Goal: Navigation & Orientation: Find specific page/section

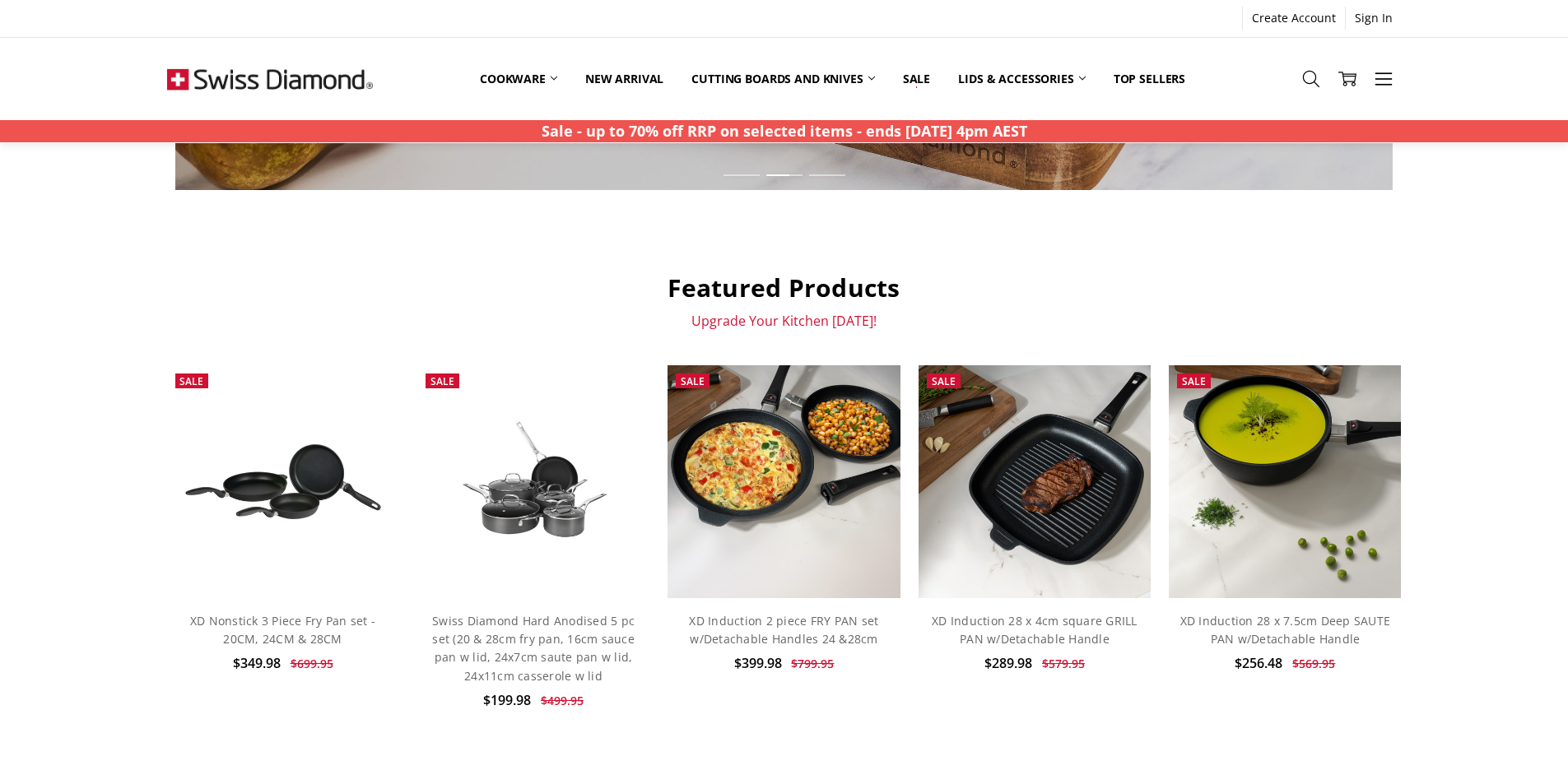
scroll to position [329, 0]
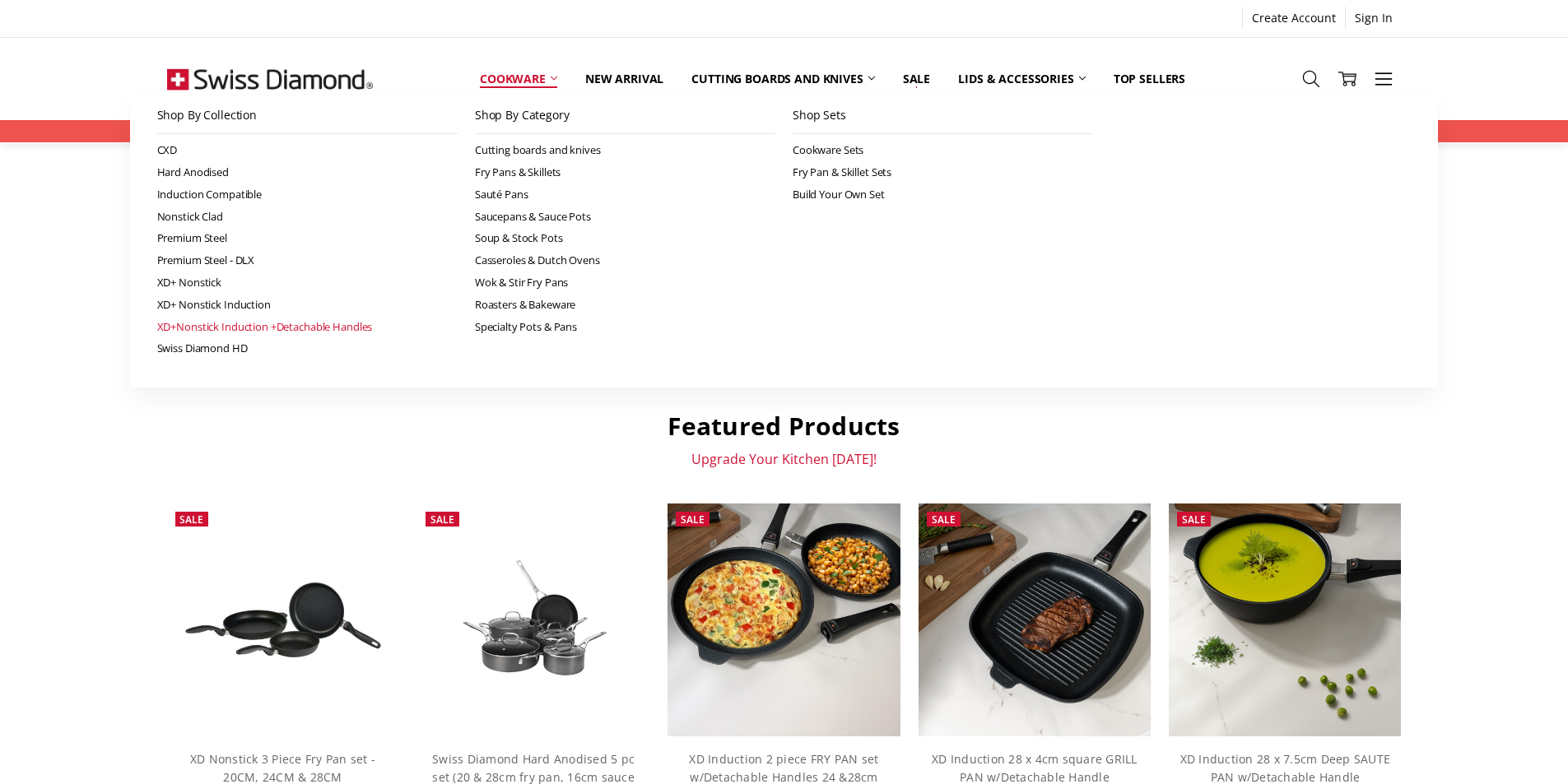
click at [232, 323] on link "XD+Nonstick Induction +Detachable Handles" at bounding box center [307, 327] width 301 height 22
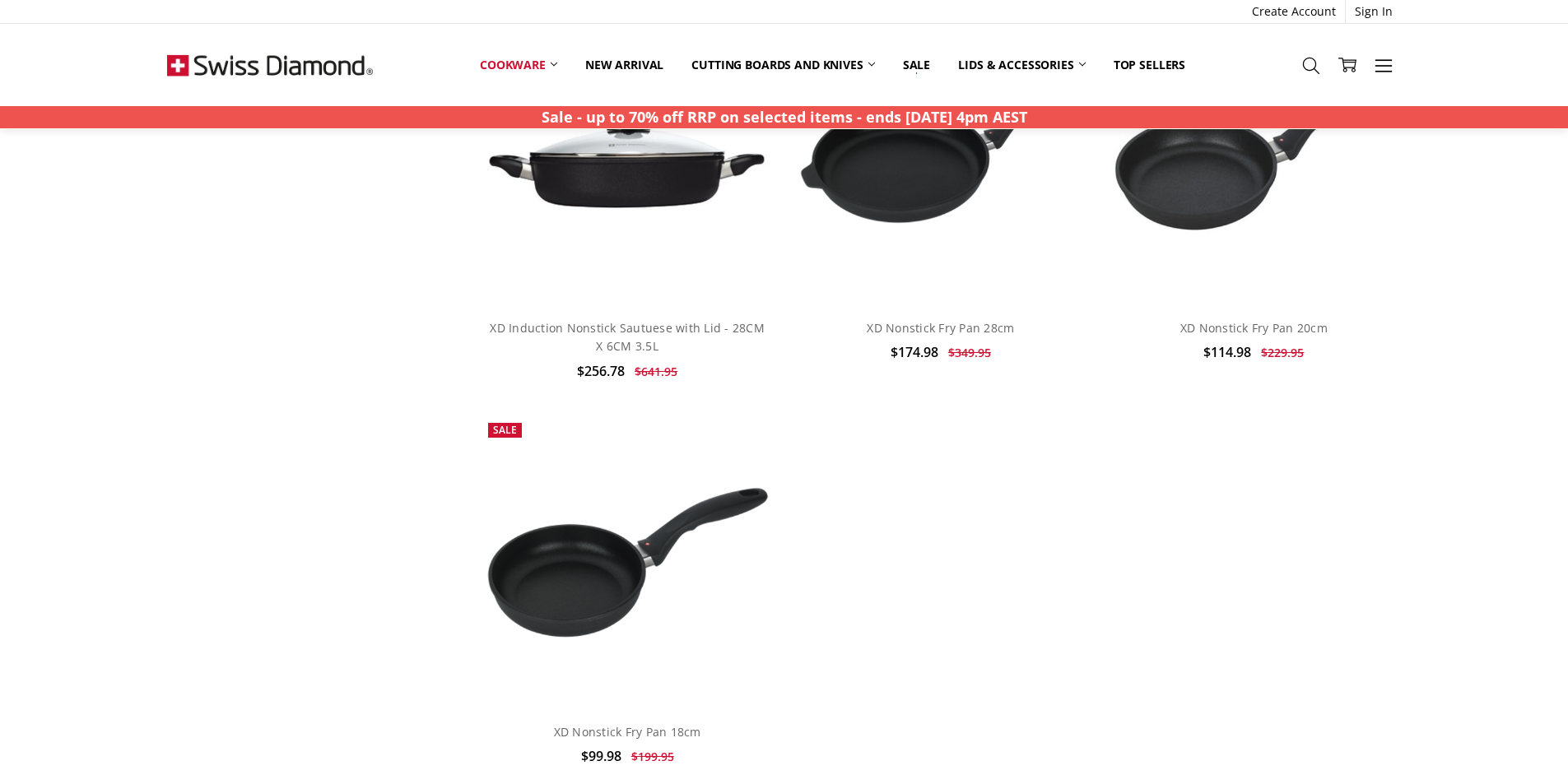
scroll to position [2796, 0]
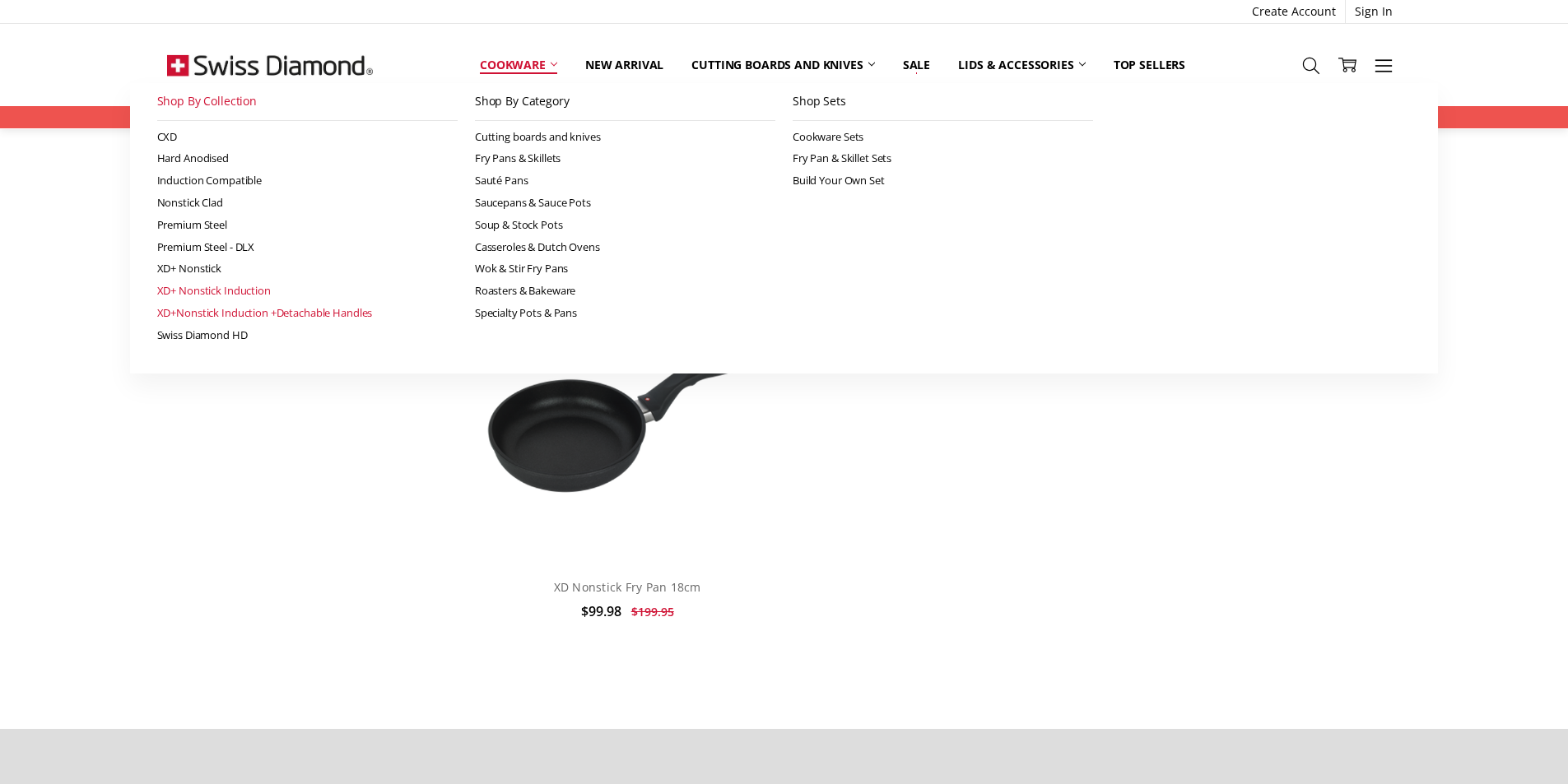
click at [239, 288] on link "XD+ Nonstick Induction" at bounding box center [307, 291] width 301 height 22
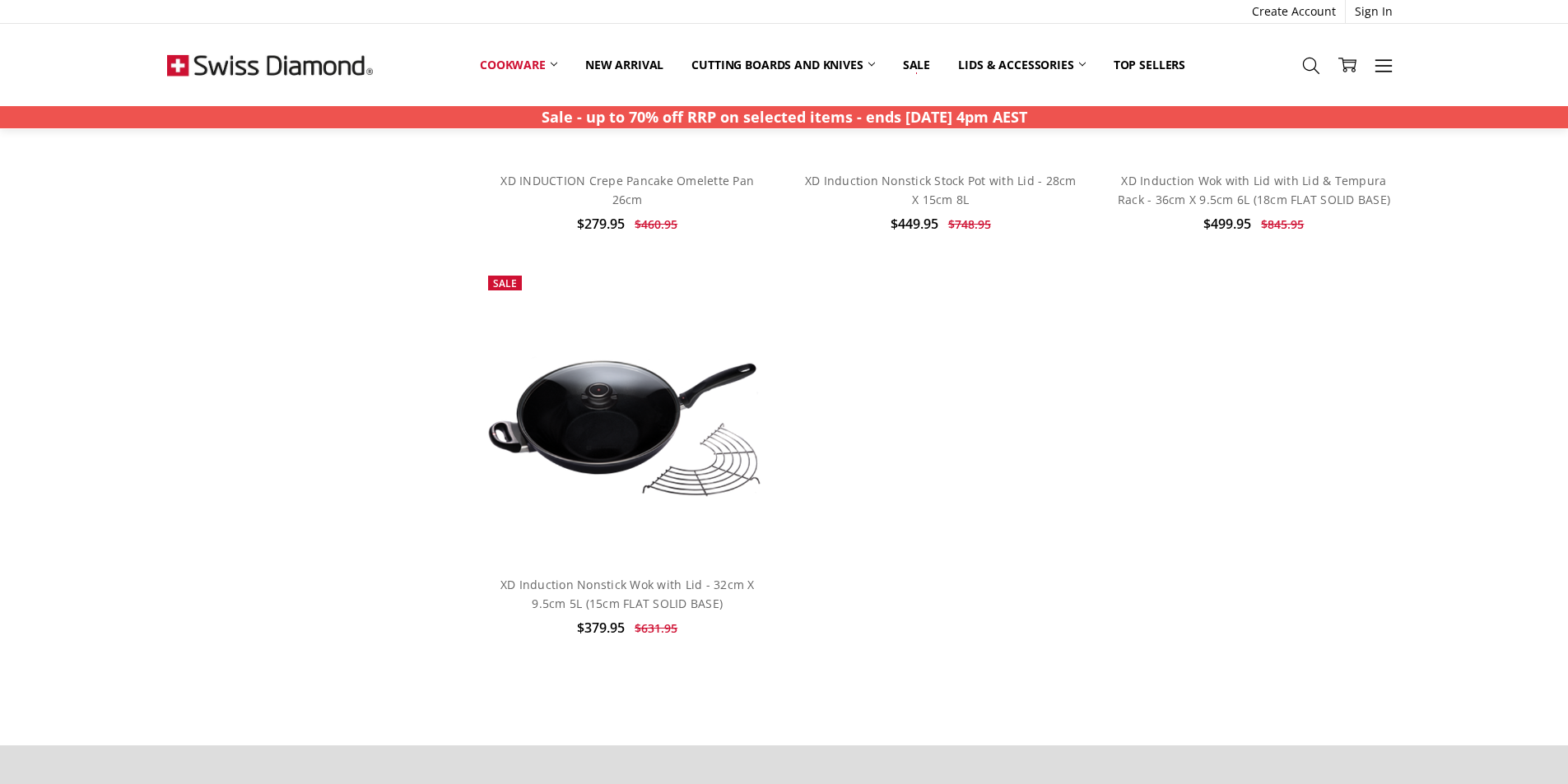
scroll to position [2960, 0]
